Goal: Find specific page/section: Find specific page/section

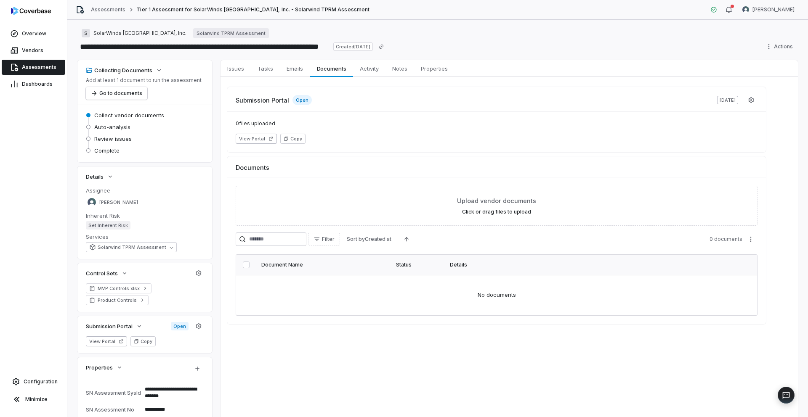
type textarea "*"
click at [37, 67] on span "Assessments" at bounding box center [39, 67] width 34 height 7
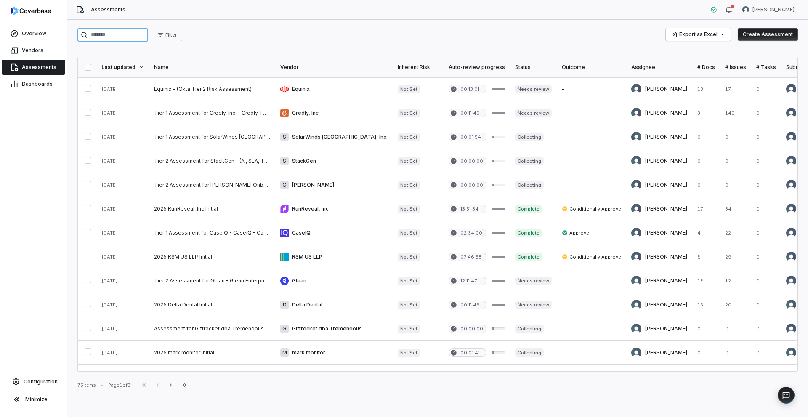
click at [138, 37] on input "search" at bounding box center [112, 34] width 71 height 13
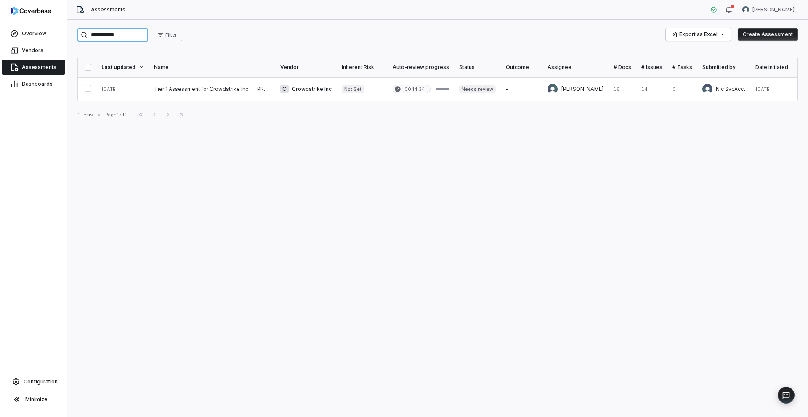
type input "**********"
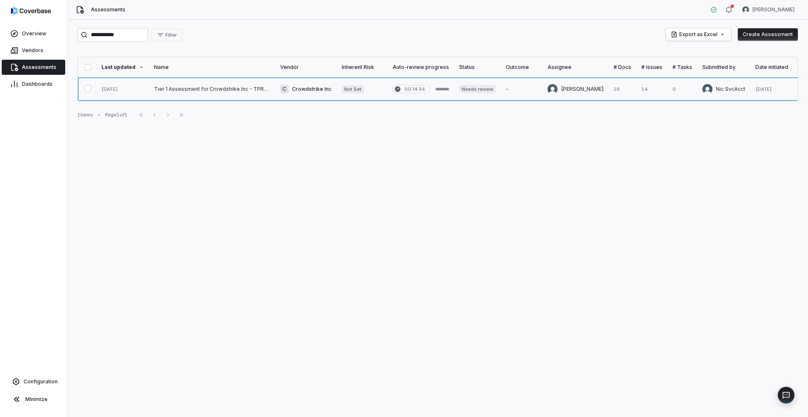
click at [197, 85] on link at bounding box center [212, 89] width 126 height 24
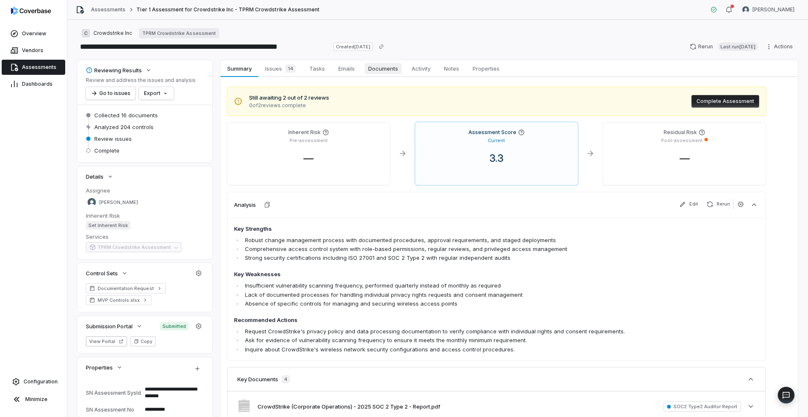
click at [373, 71] on span "Documents" at bounding box center [383, 68] width 37 height 11
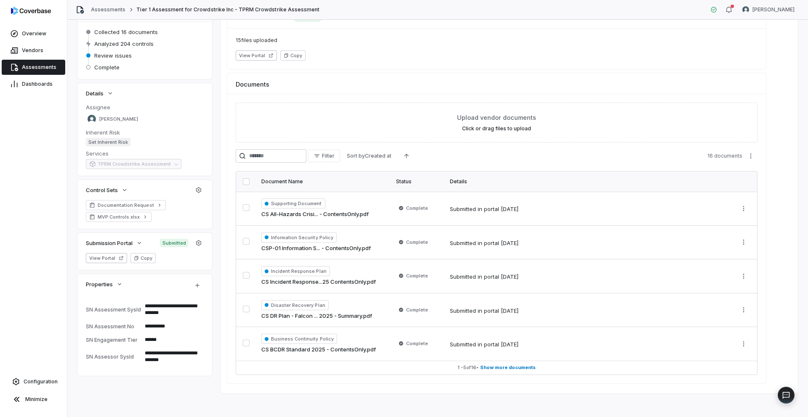
scroll to position [87, 0]
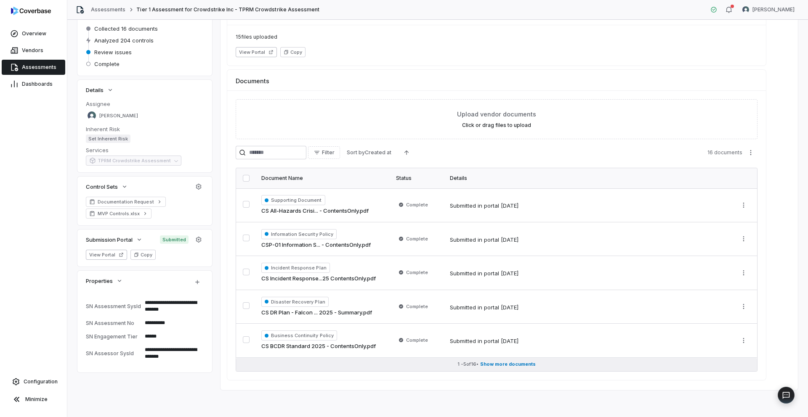
click at [490, 365] on span "Show more documents" at bounding box center [508, 364] width 56 height 6
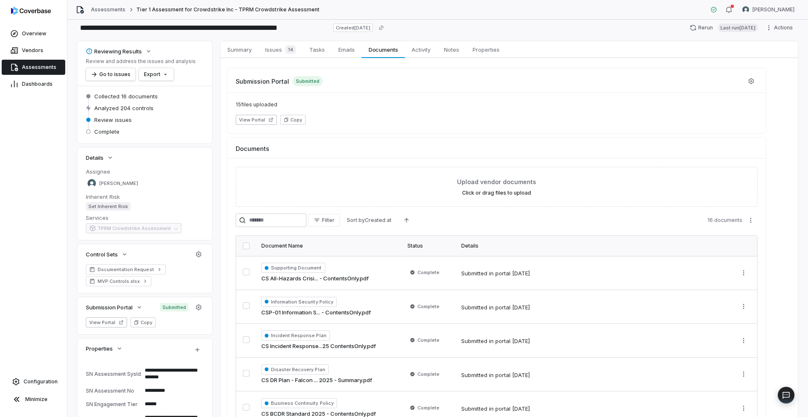
scroll to position [0, 0]
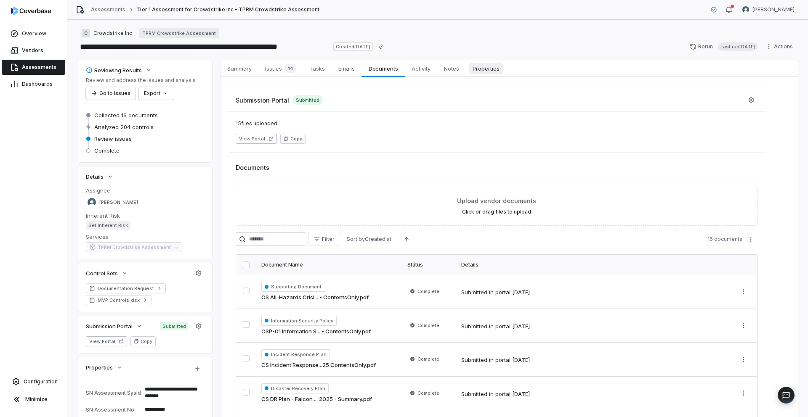
click at [489, 73] on span "Properties" at bounding box center [486, 68] width 34 height 11
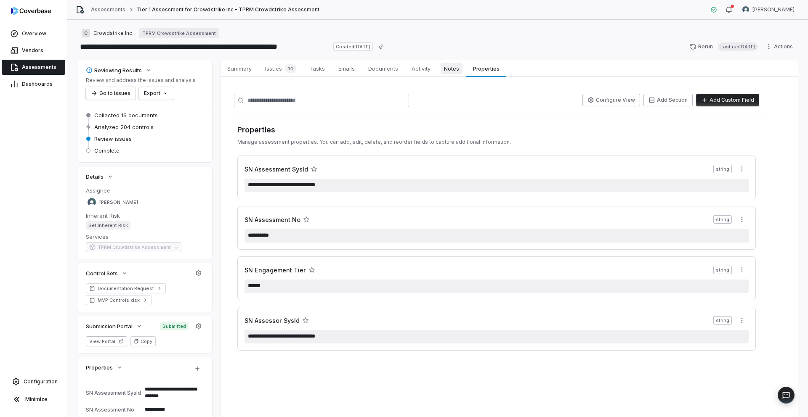
click at [448, 70] on span "Notes" at bounding box center [452, 68] width 22 height 11
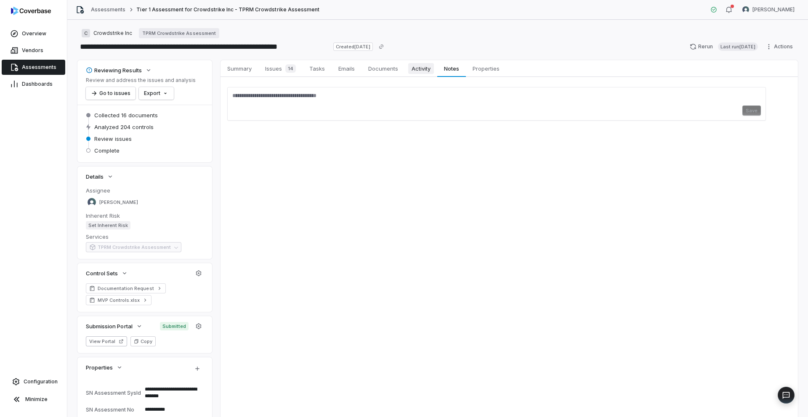
click at [425, 67] on span "Activity" at bounding box center [421, 68] width 26 height 11
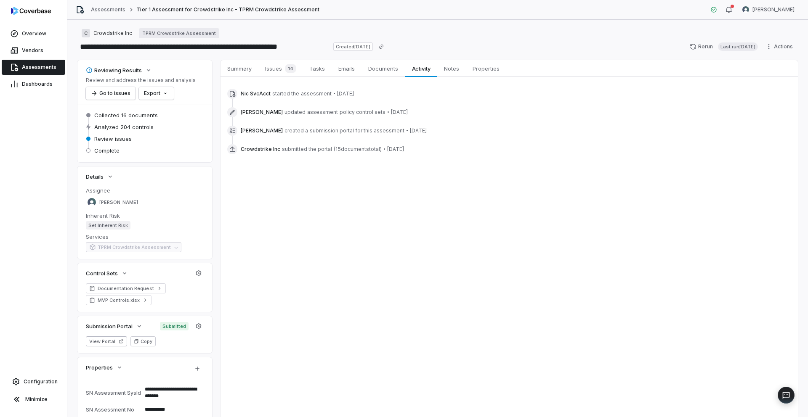
click at [236, 146] on div at bounding box center [232, 149] width 10 height 10
click at [235, 147] on icon at bounding box center [232, 149] width 7 height 7
click at [246, 149] on span "Crowdstrike Inc" at bounding box center [261, 149] width 40 height 7
click at [379, 69] on span "Documents" at bounding box center [383, 68] width 37 height 11
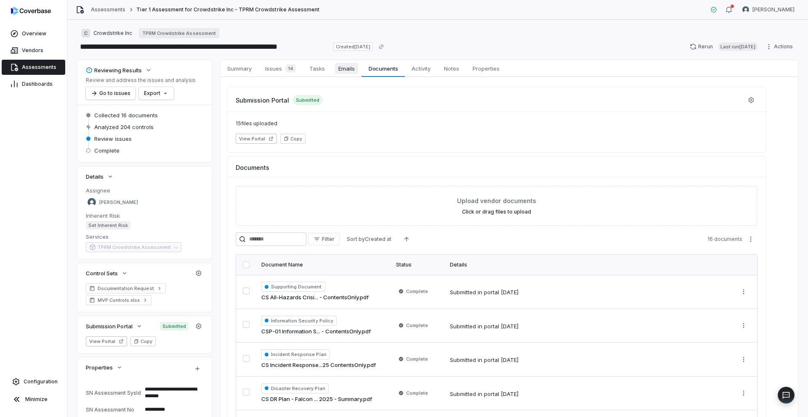
click at [348, 70] on span "Emails" at bounding box center [346, 68] width 23 height 11
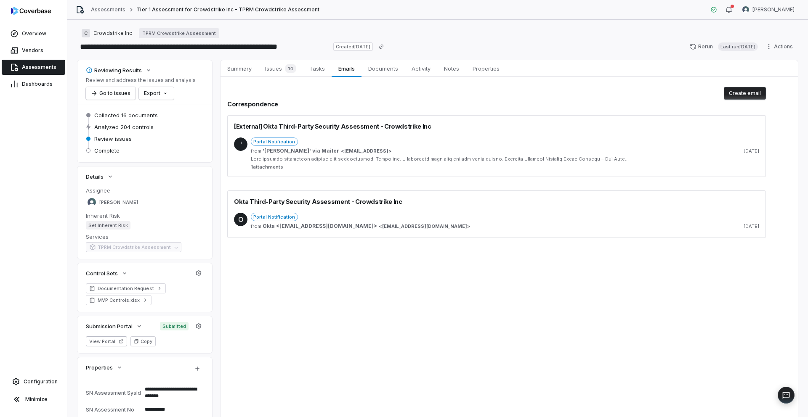
click at [285, 217] on span "Portal Notification" at bounding box center [274, 217] width 47 height 8
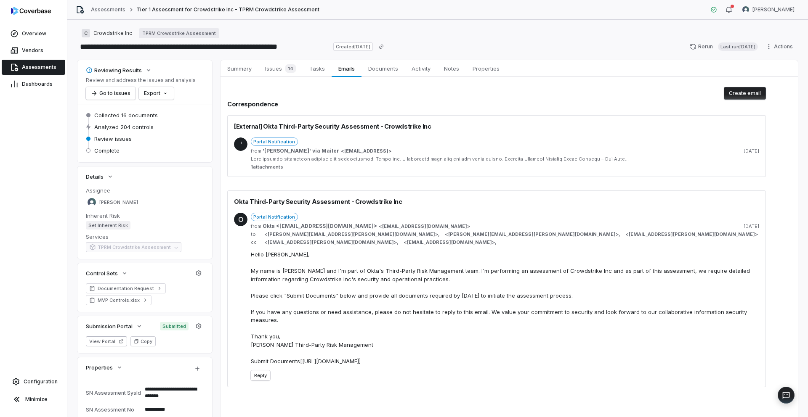
click at [288, 141] on span "Portal Notification" at bounding box center [274, 142] width 47 height 8
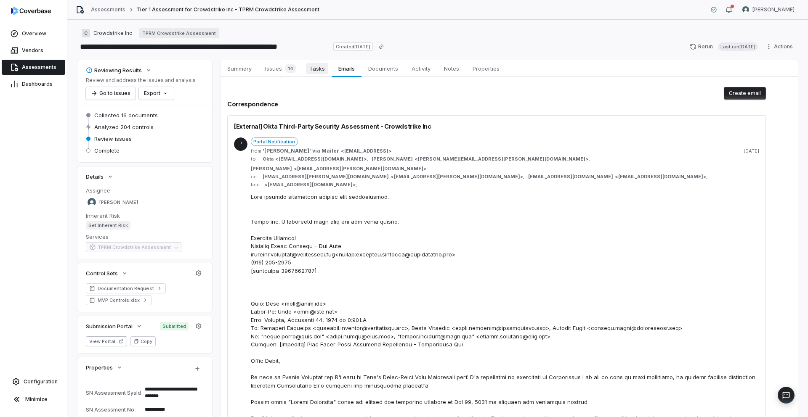
click at [316, 70] on span "Tasks" at bounding box center [317, 68] width 22 height 11
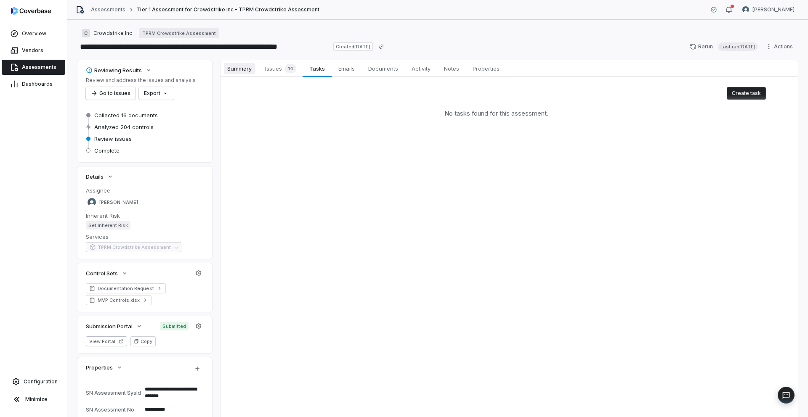
click at [244, 68] on span "Summary" at bounding box center [239, 68] width 31 height 11
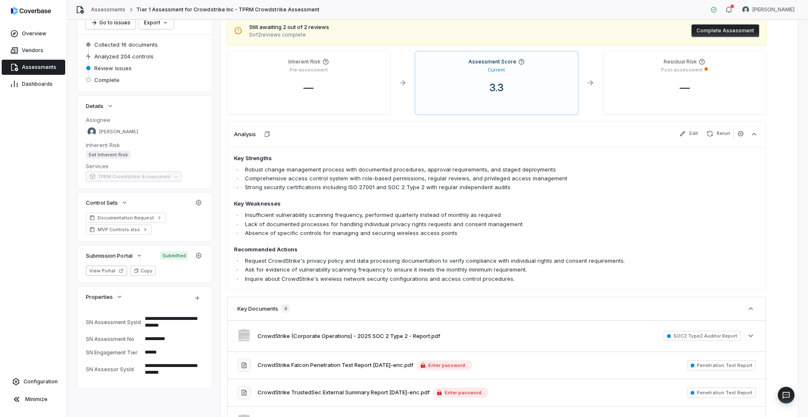
scroll to position [148, 0]
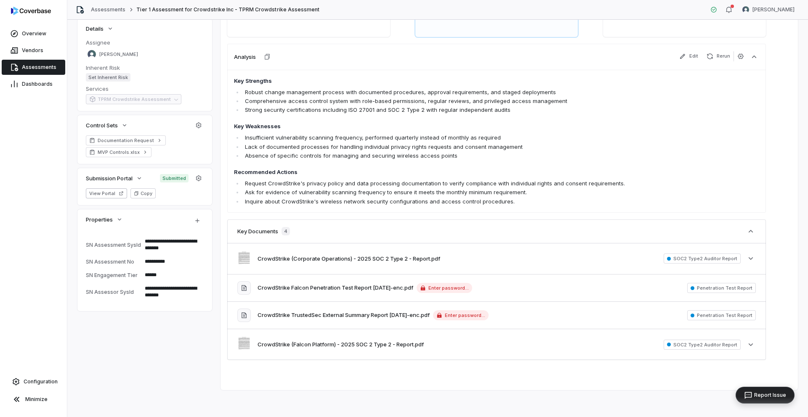
click at [785, 393] on div "Report Issue" at bounding box center [764, 395] width 49 height 8
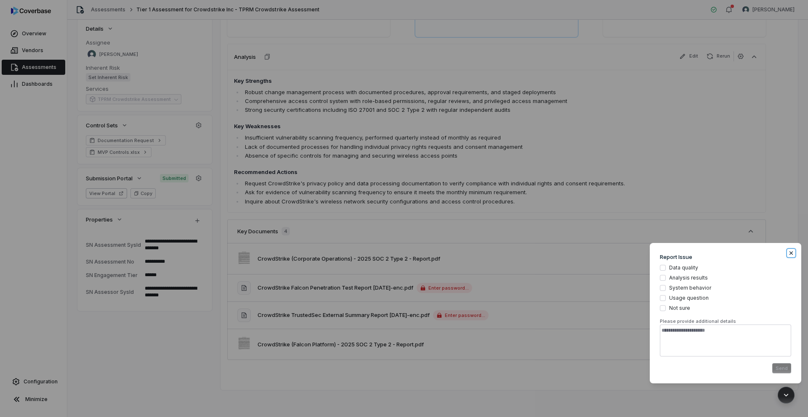
click at [792, 252] on icon "button" at bounding box center [791, 253] width 7 height 7
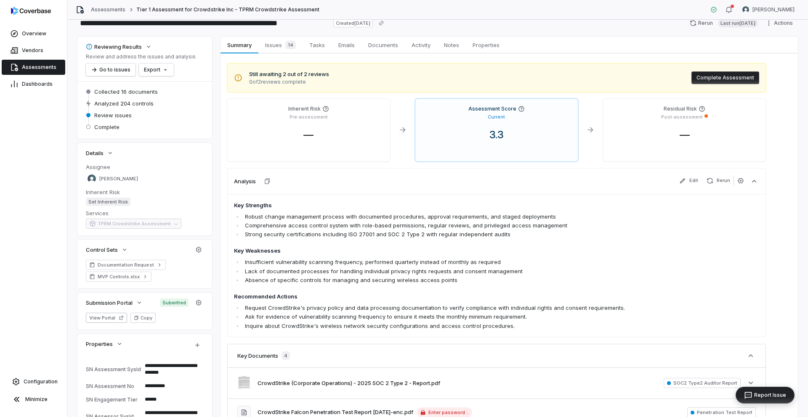
scroll to position [0, 0]
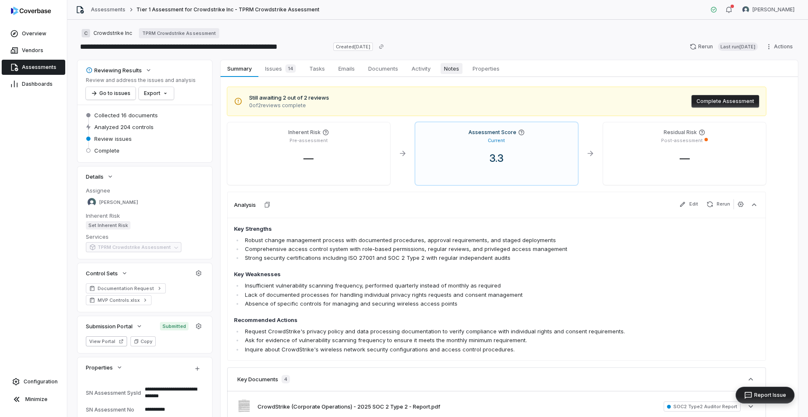
click at [450, 70] on span "Notes" at bounding box center [452, 68] width 22 height 11
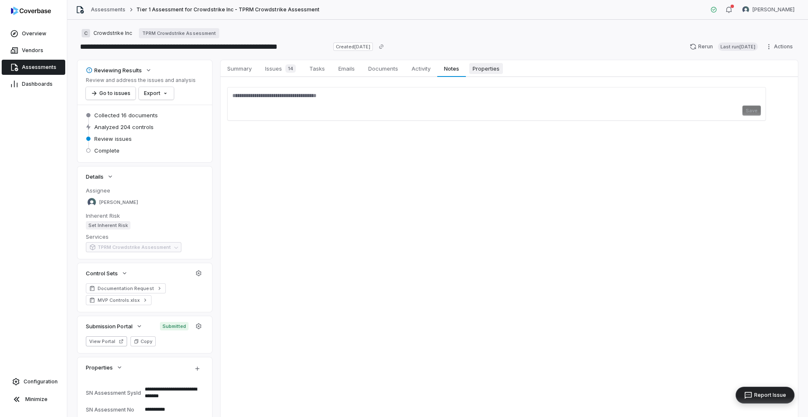
click at [480, 67] on span "Properties" at bounding box center [486, 68] width 34 height 11
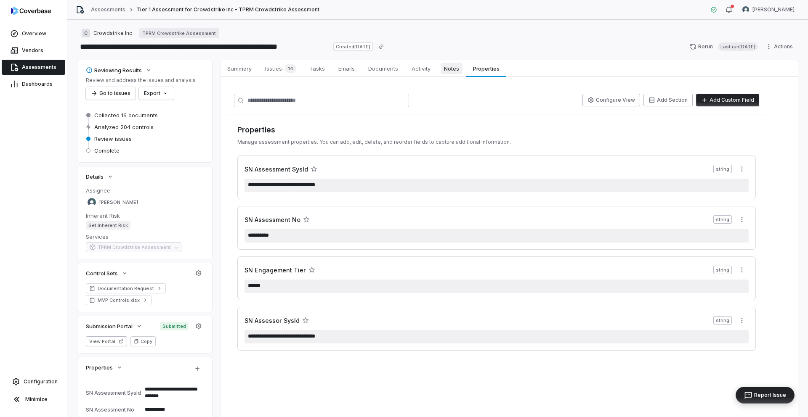
click at [446, 68] on span "Notes" at bounding box center [452, 68] width 22 height 11
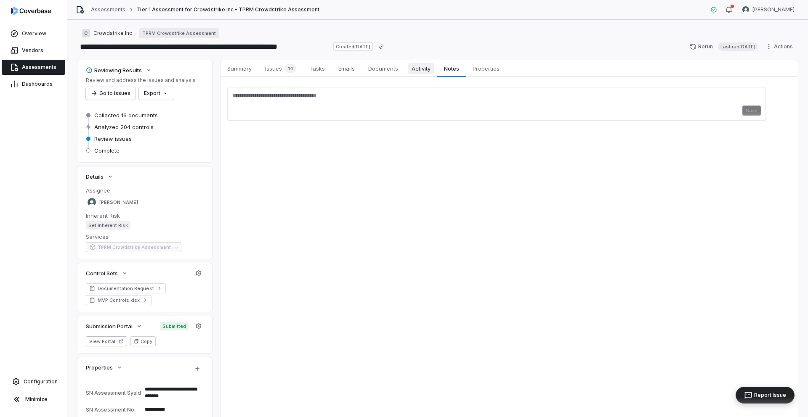
click at [422, 67] on span "Activity" at bounding box center [421, 68] width 26 height 11
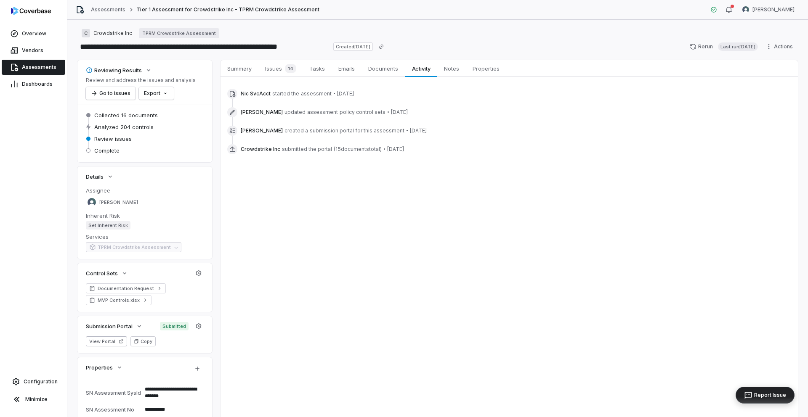
click at [252, 106] on div "[PERSON_NAME] updated assessment policy control sets • [DATE]" at bounding box center [496, 112] width 539 height 13
click at [383, 73] on span "Documents" at bounding box center [383, 68] width 37 height 11
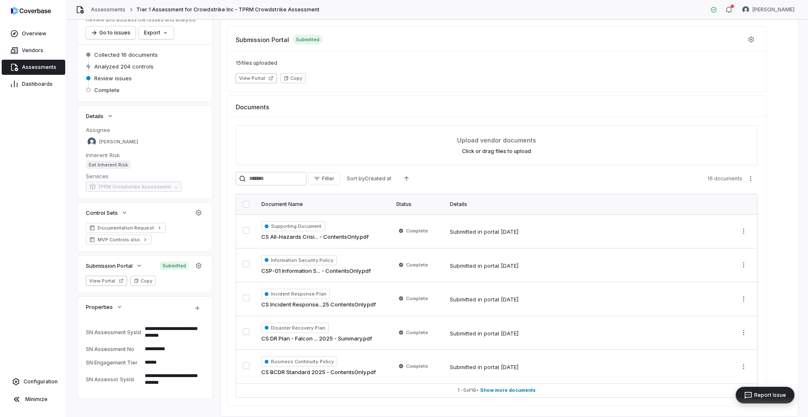
scroll to position [87, 0]
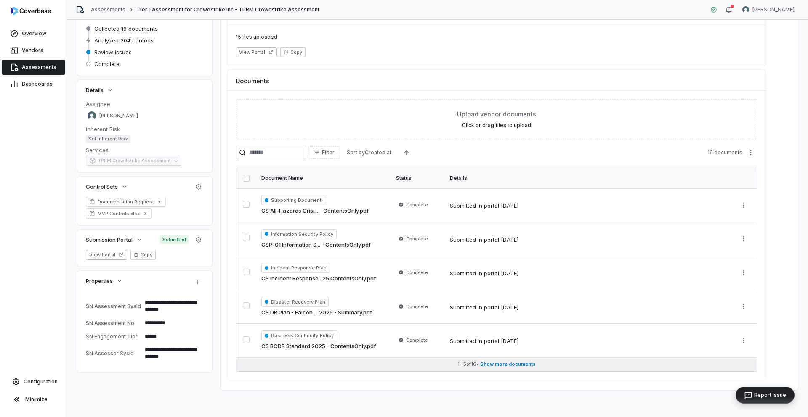
click at [496, 366] on span "Show more documents" at bounding box center [508, 364] width 56 height 6
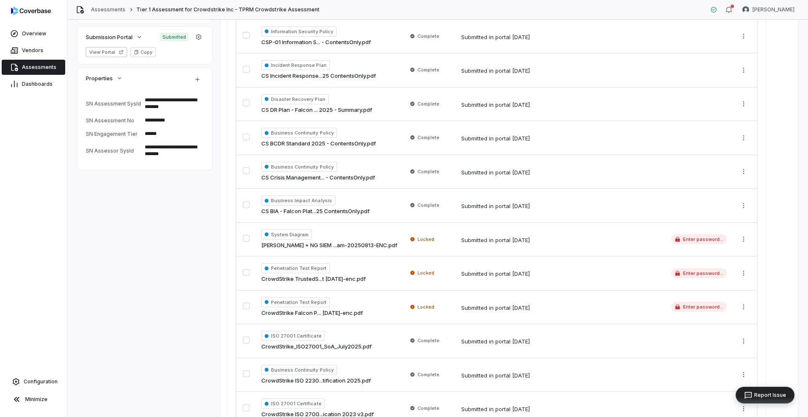
scroll to position [290, 0]
type textarea "*"
